Goal: Book appointment/travel/reservation

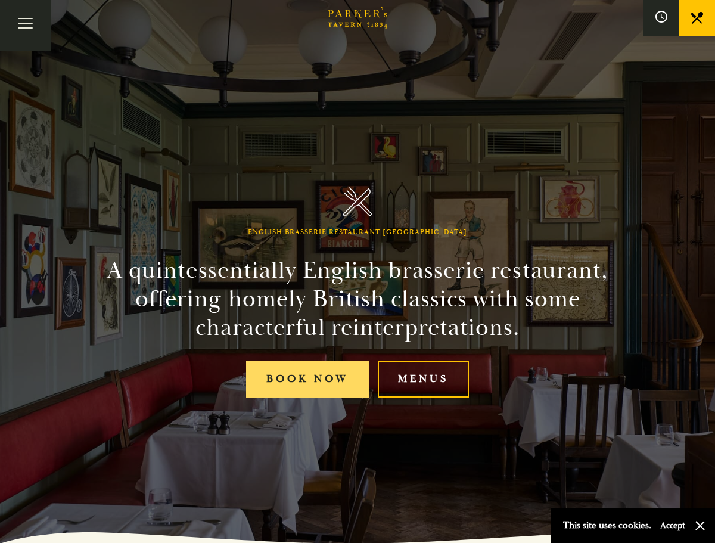
click at [291, 379] on link "Book Now" at bounding box center [307, 379] width 123 height 36
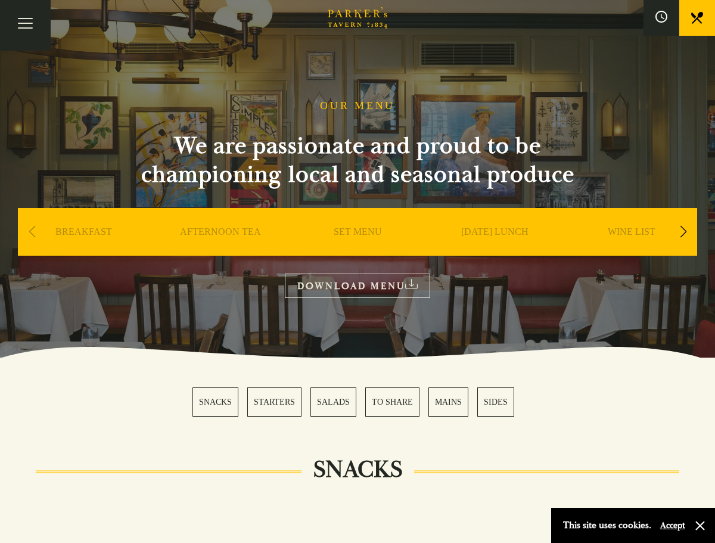
click at [487, 231] on link "SUNDAY LUNCH" at bounding box center [494, 250] width 67 height 48
